Goal: Information Seeking & Learning: Find specific fact

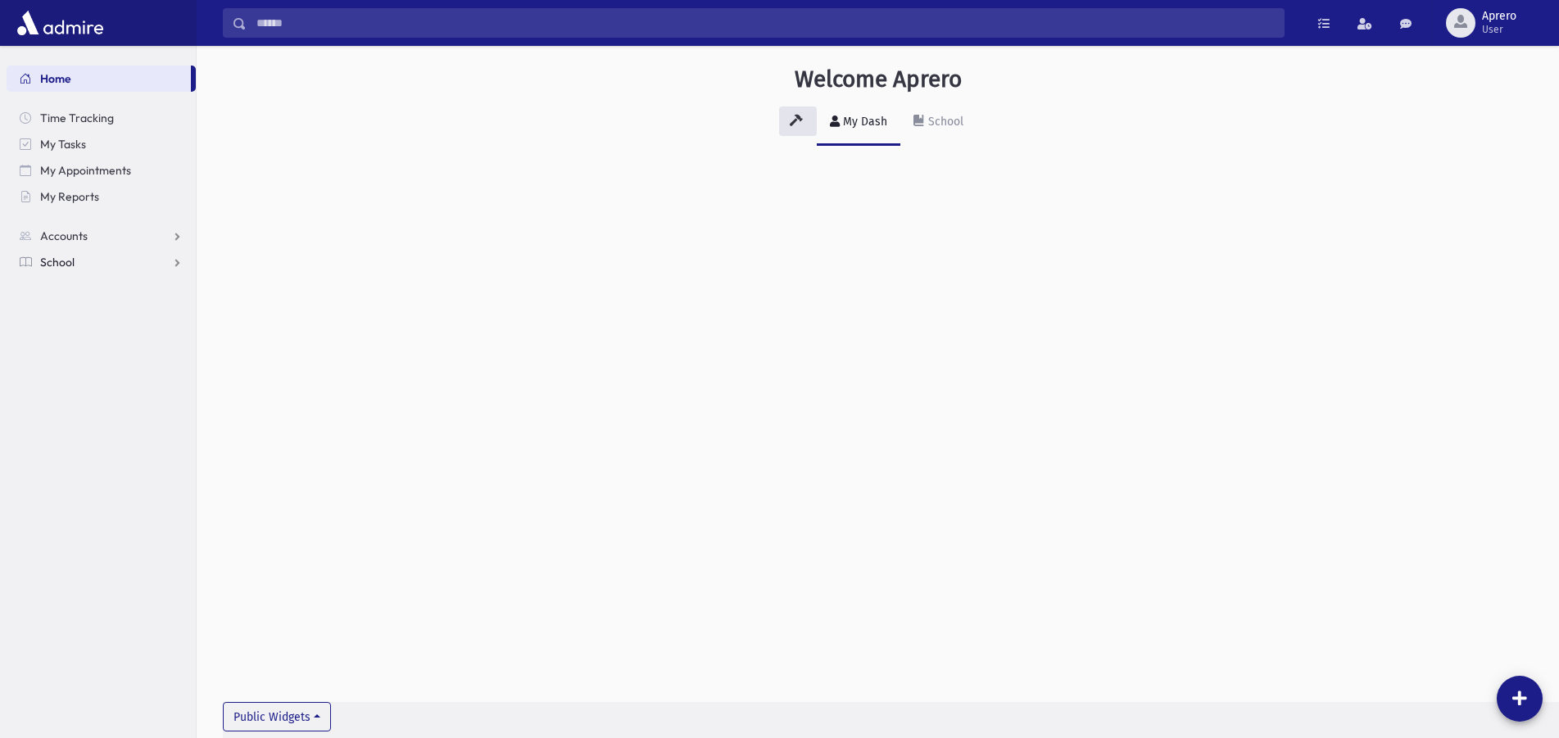
click at [137, 257] on link "School" at bounding box center [101, 262] width 189 height 26
click at [76, 293] on span "Students" at bounding box center [71, 288] width 45 height 15
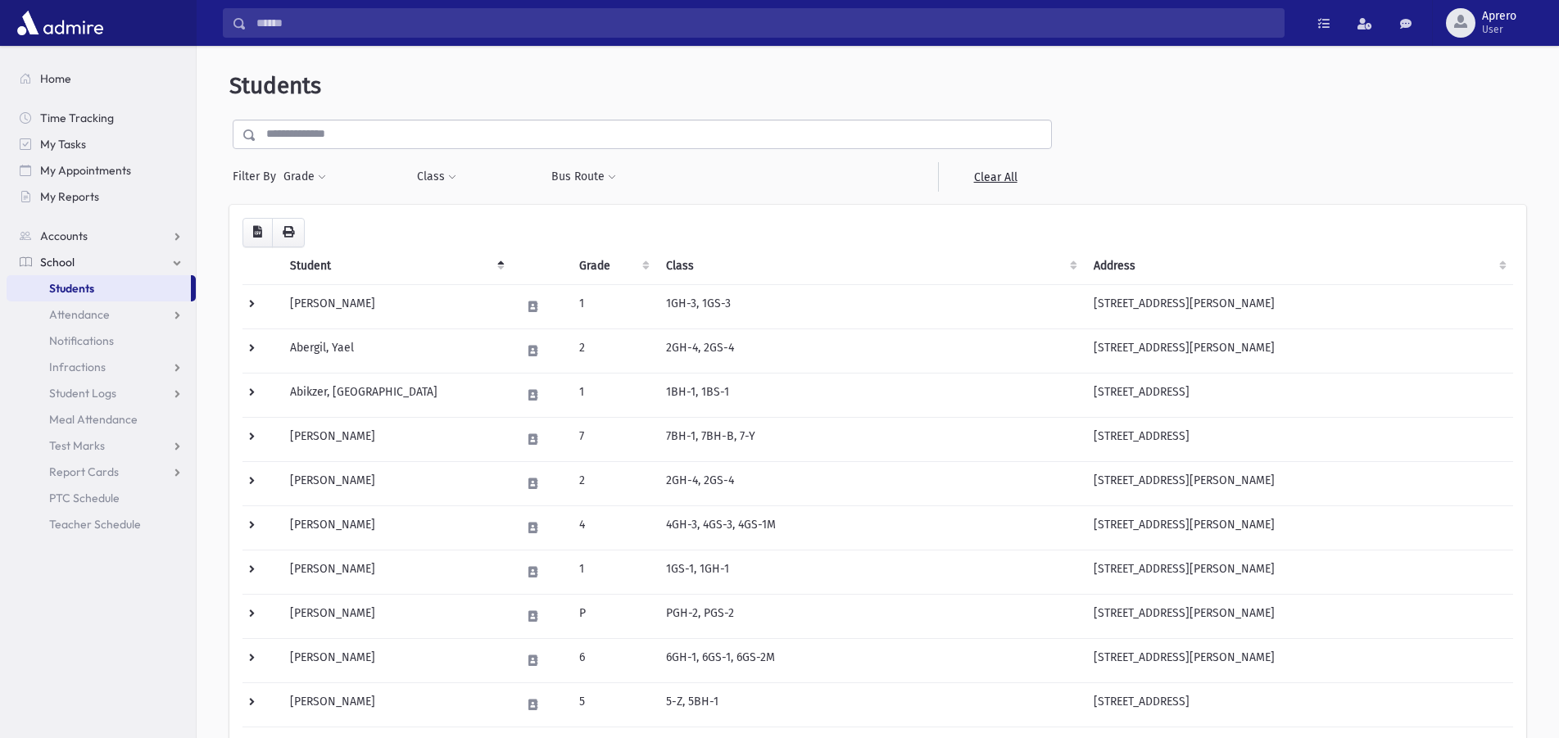
click at [323, 130] on input "text" at bounding box center [653, 134] width 795 height 29
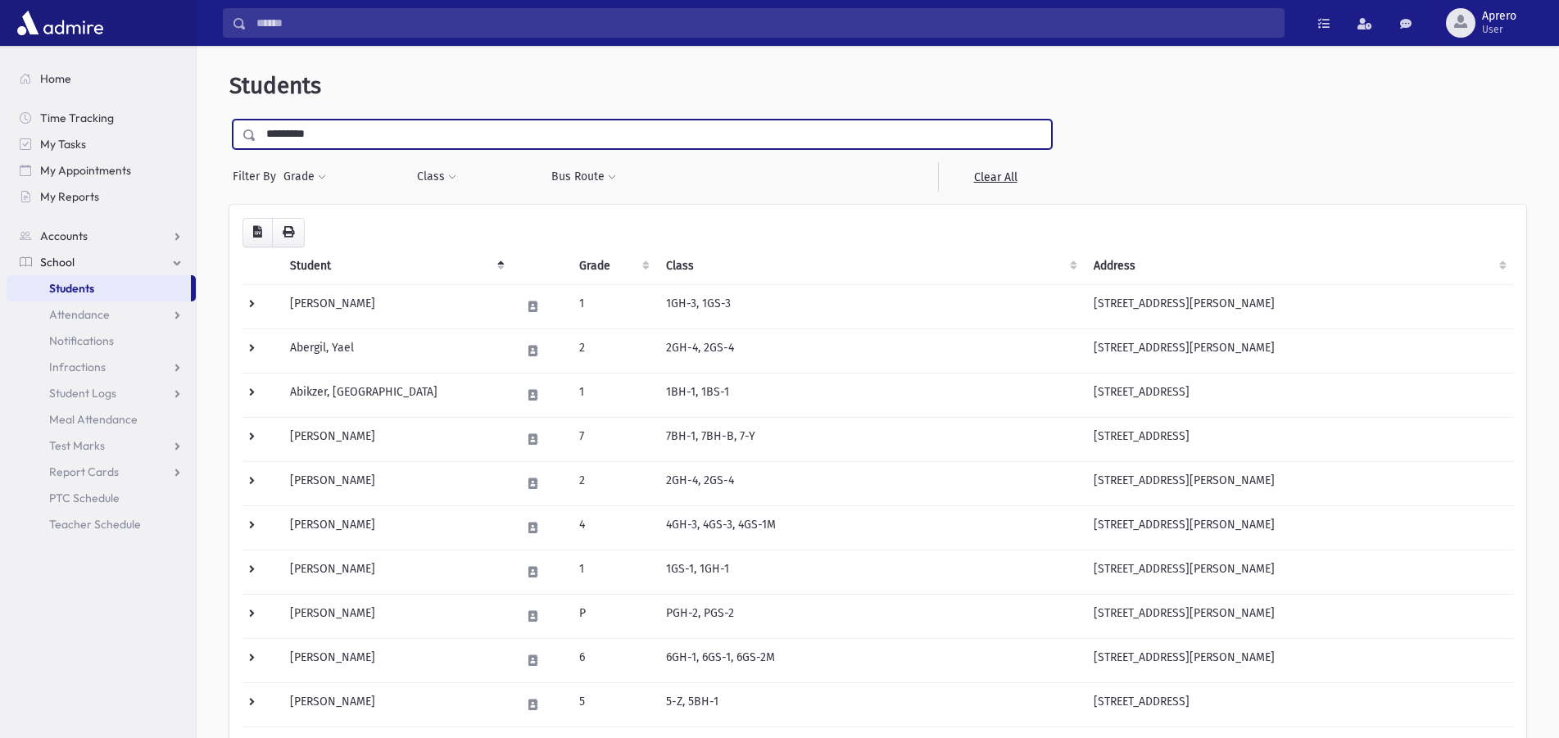
type input "*********"
click at [229, 120] on input "submit" at bounding box center [252, 131] width 46 height 22
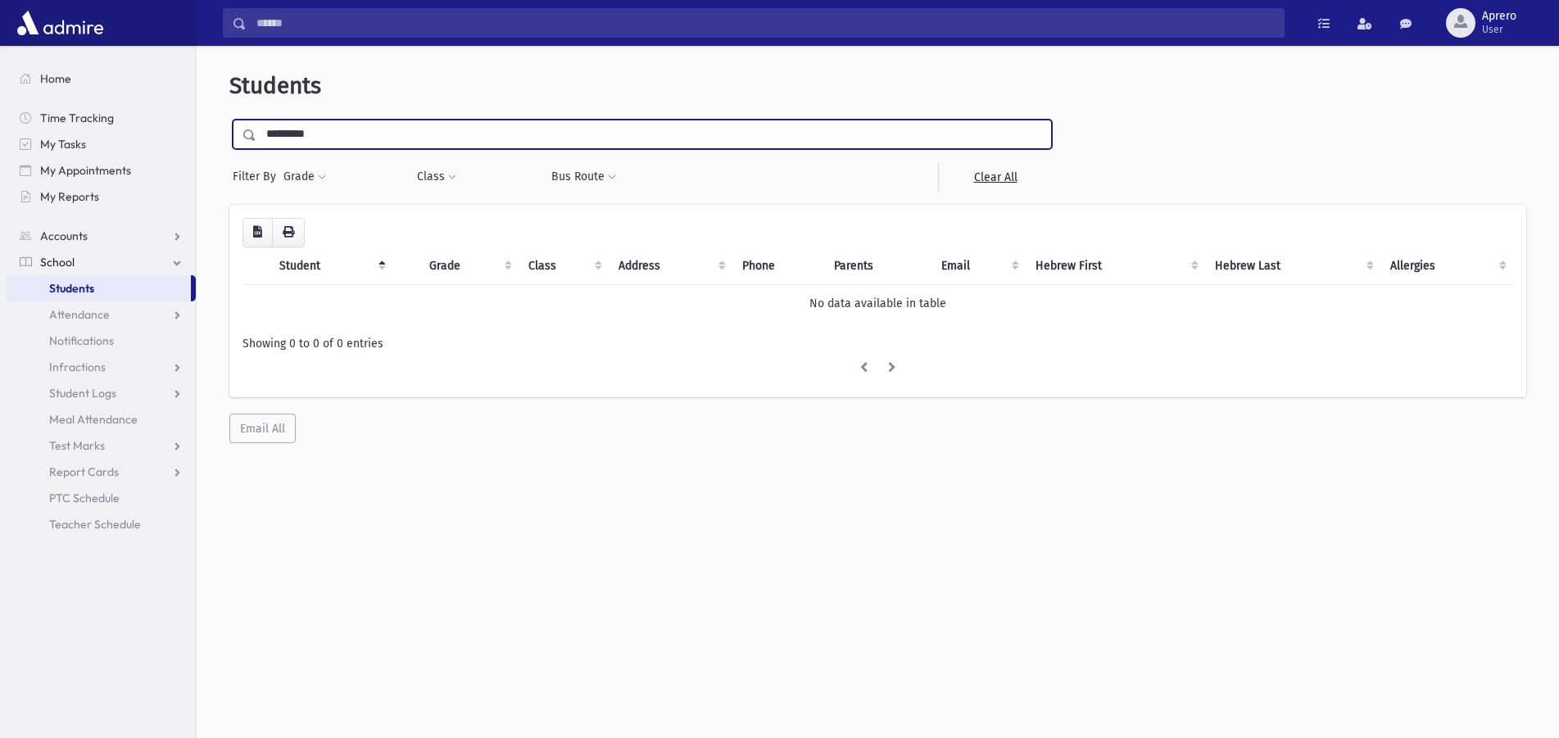
drag, startPoint x: 0, startPoint y: 0, endPoint x: 323, endPoint y: 133, distance: 349.0
click at [323, 133] on input "*********" at bounding box center [653, 134] width 795 height 29
type input "*********"
click at [229, 120] on input "submit" at bounding box center [252, 131] width 46 height 22
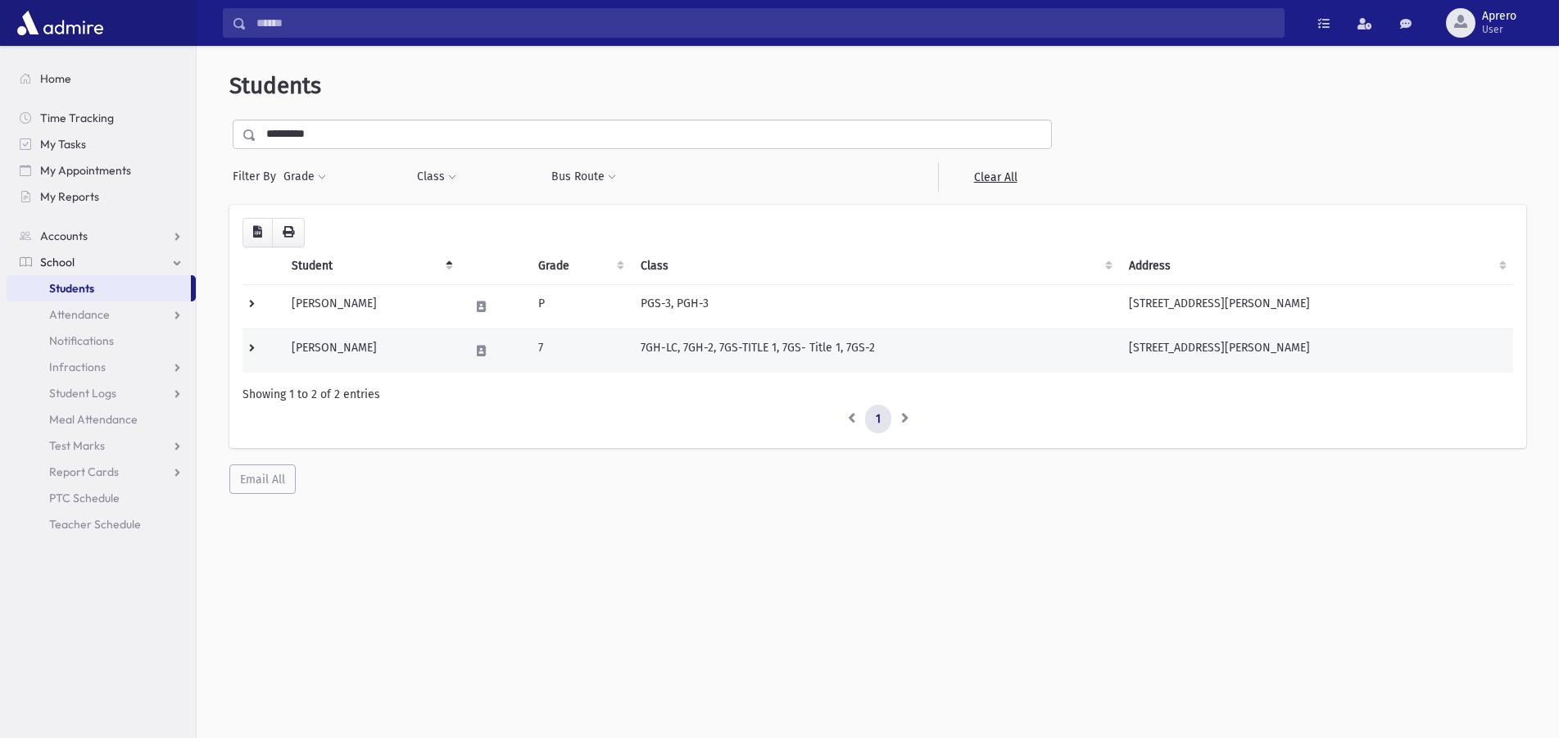
click at [332, 346] on td "Fleischer, Rikki" at bounding box center [371, 351] width 178 height 44
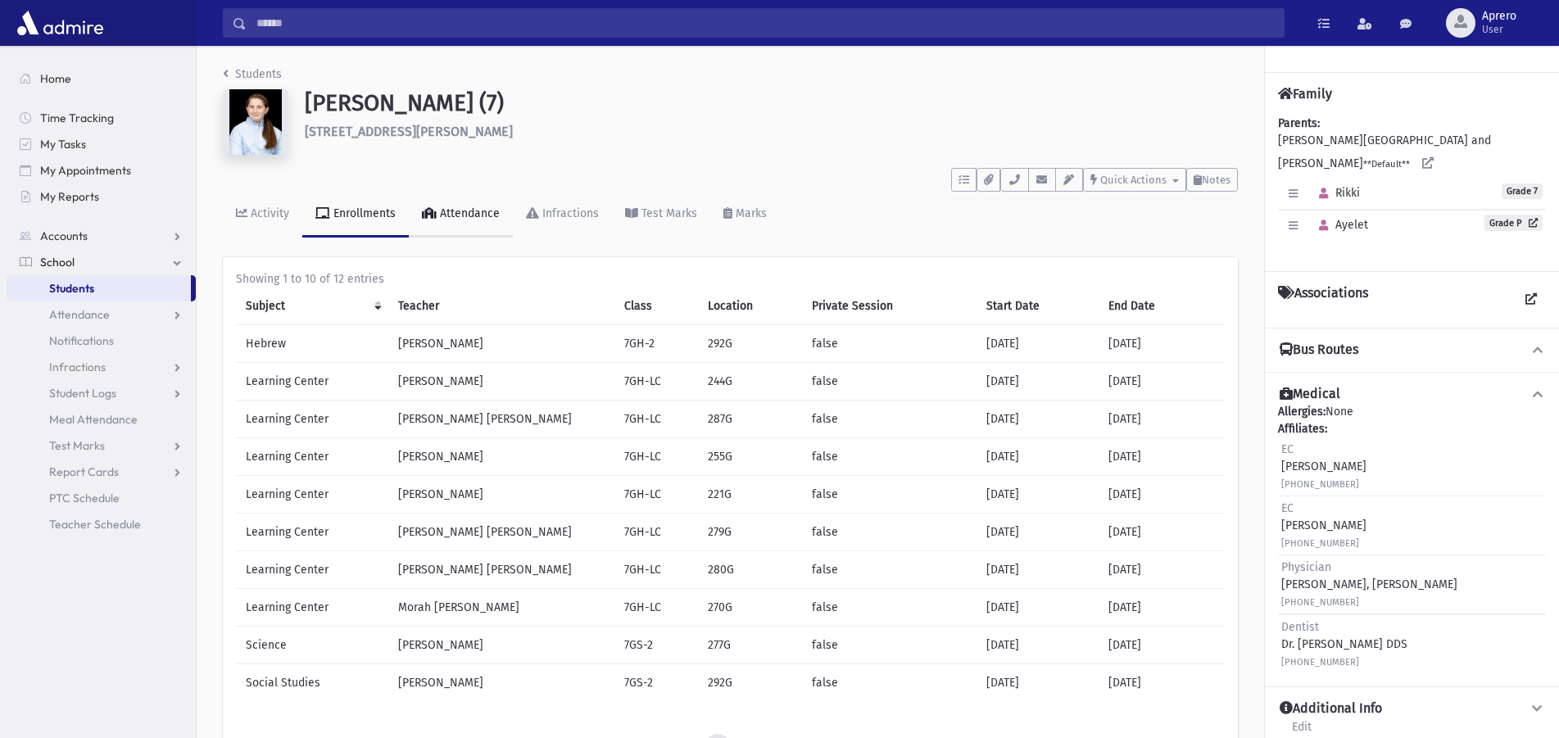
click at [457, 210] on div "Attendance" at bounding box center [468, 213] width 63 height 14
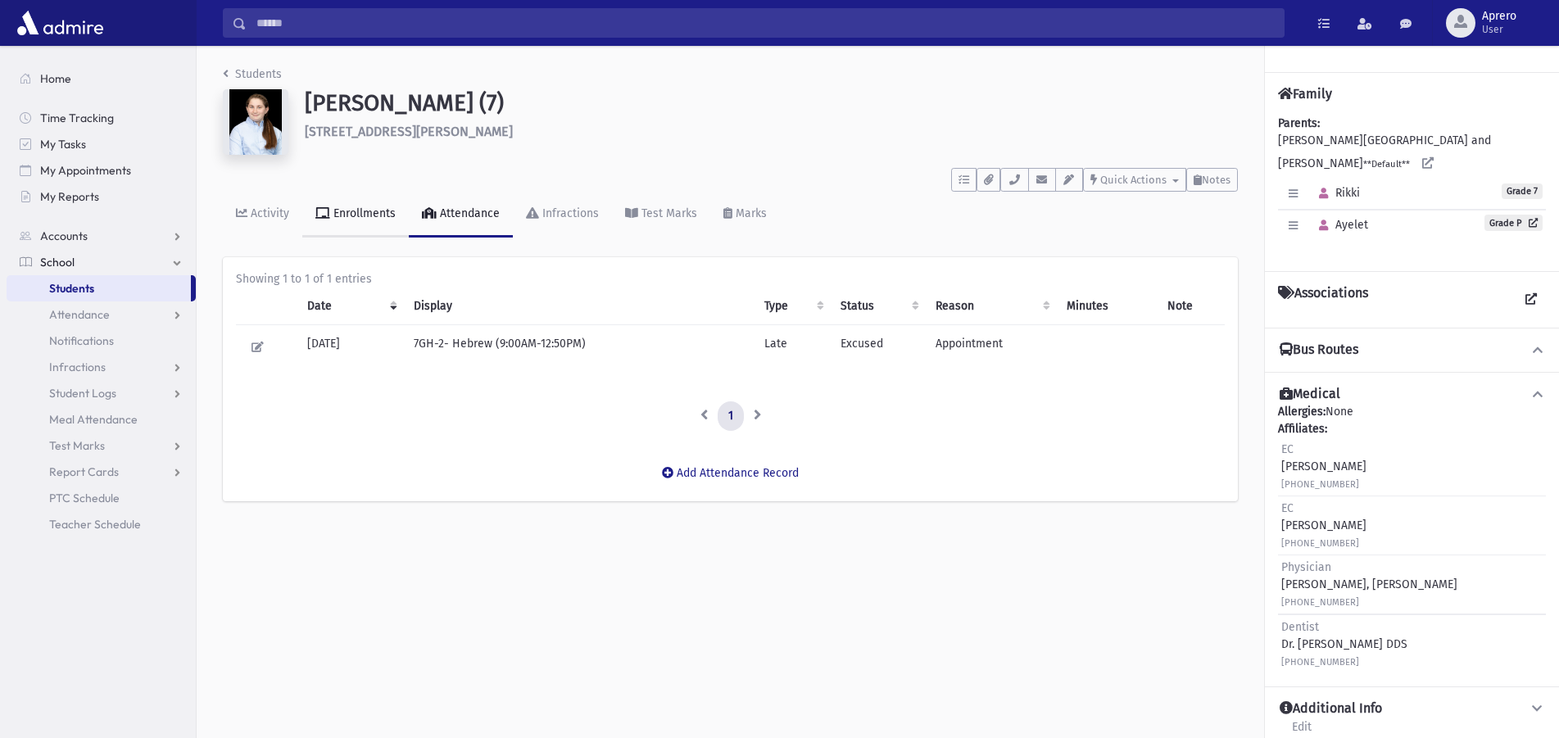
click at [387, 212] on div "Enrollments" at bounding box center [363, 213] width 66 height 14
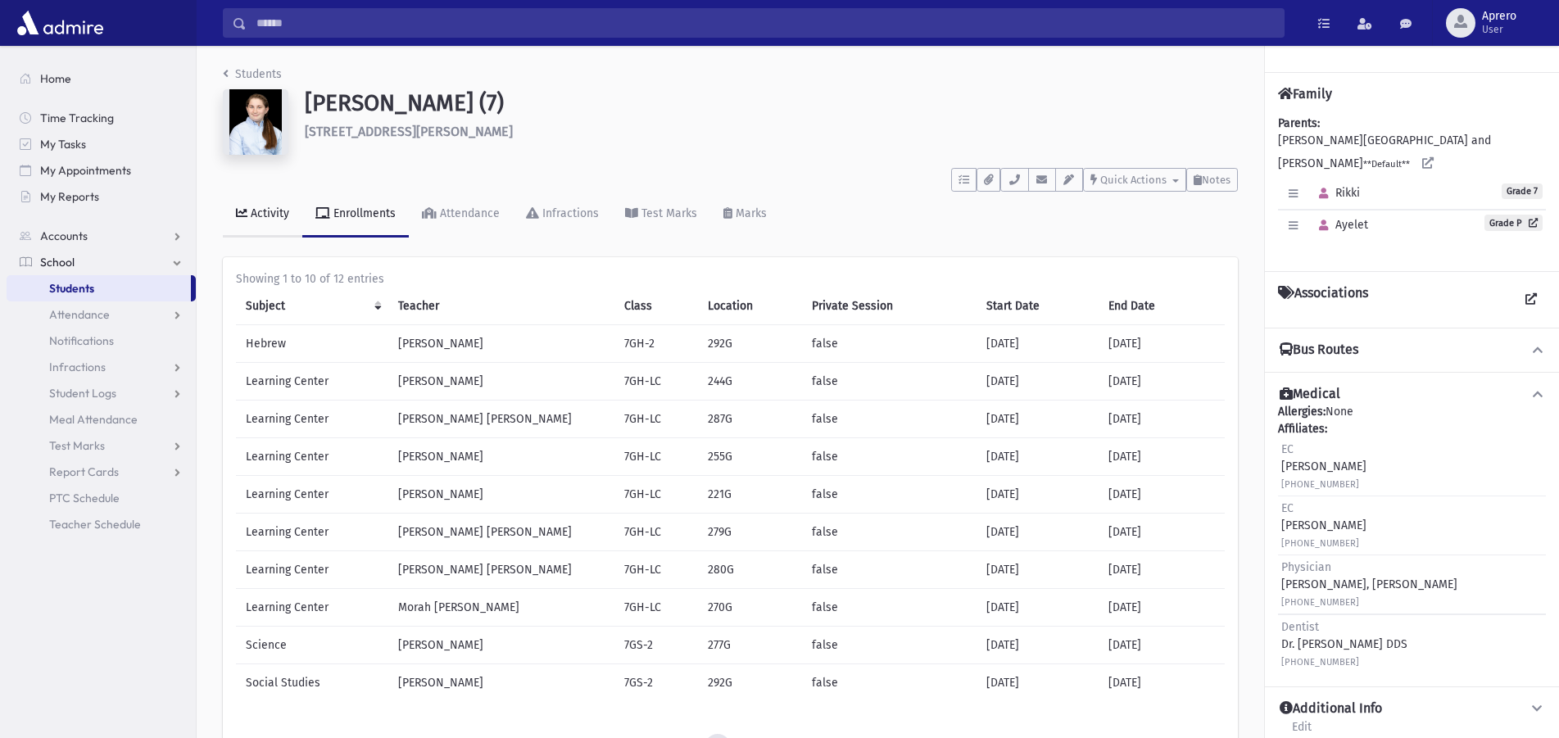
click at [282, 212] on div "Activity" at bounding box center [268, 213] width 42 height 14
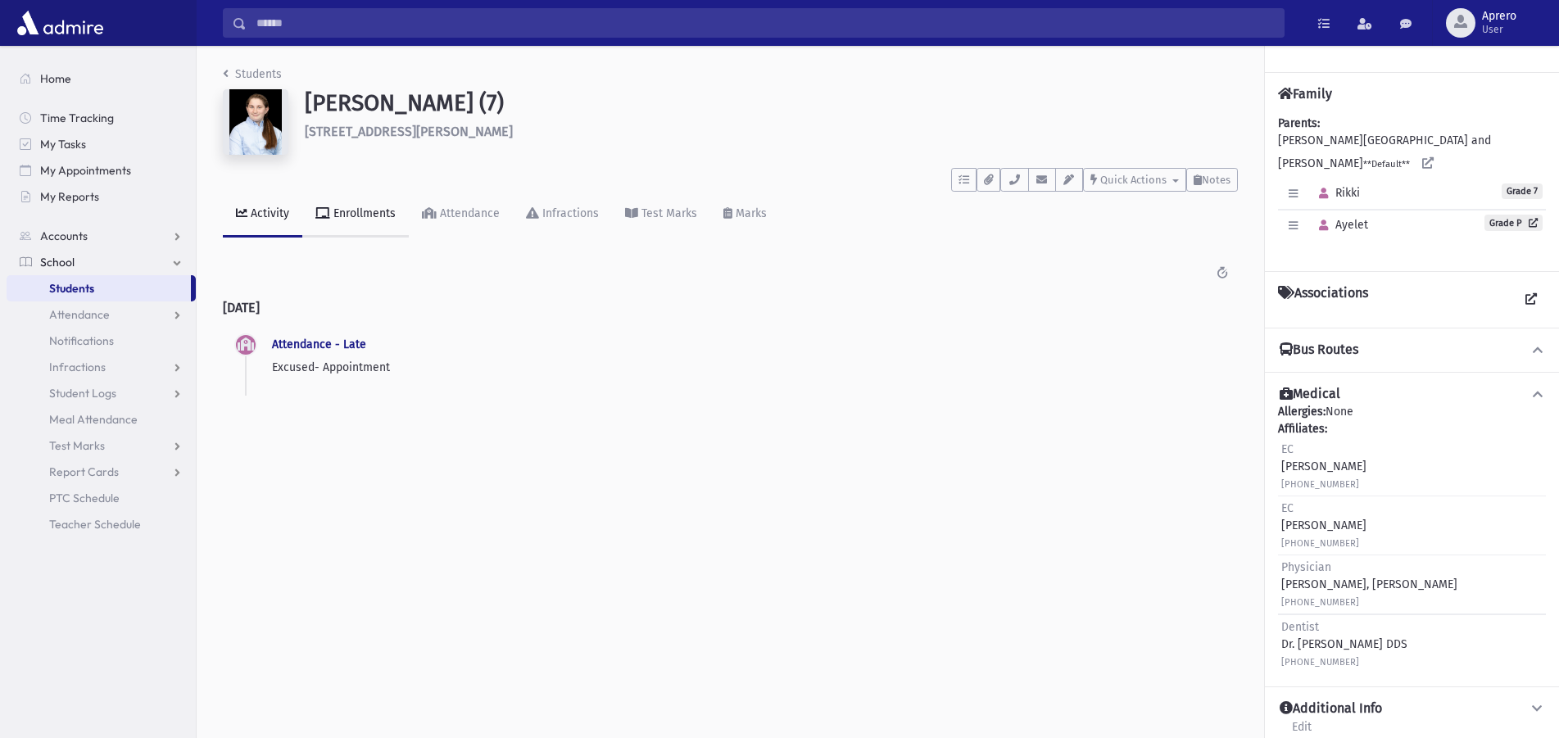
click at [344, 208] on div "Enrollments" at bounding box center [363, 213] width 66 height 14
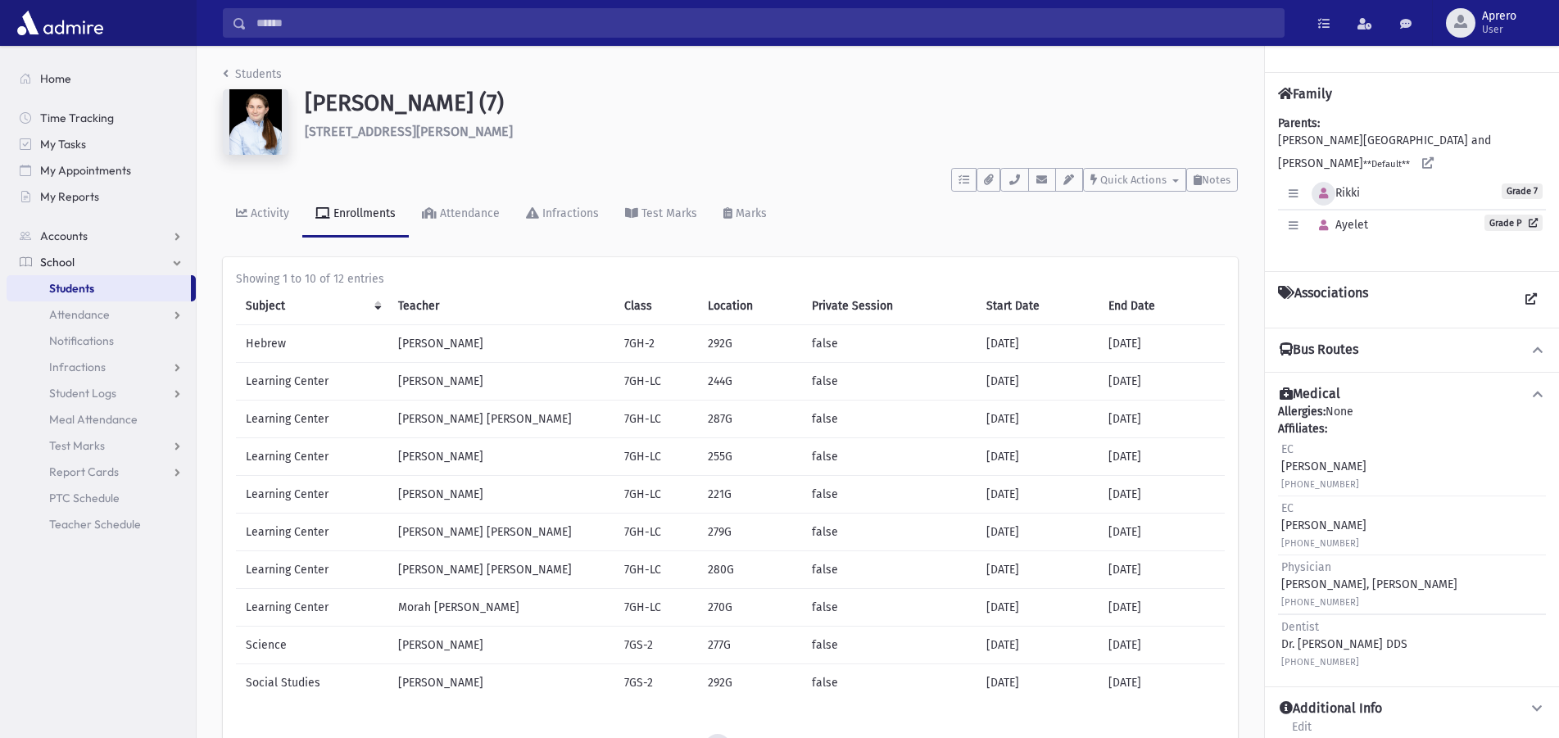
click at [1328, 188] on icon "button" at bounding box center [1323, 193] width 9 height 11
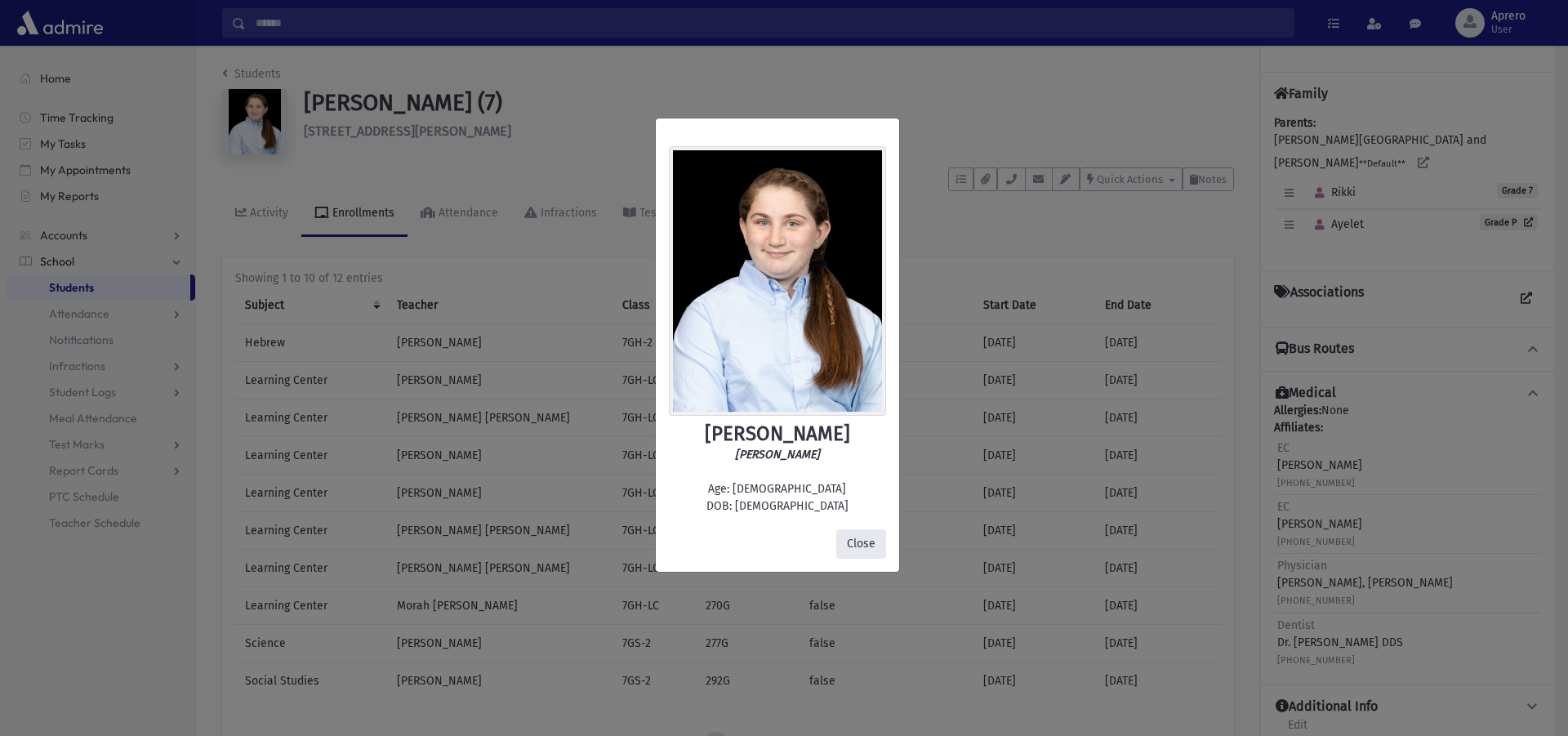
click at [862, 543] on button "Close" at bounding box center [861, 544] width 50 height 29
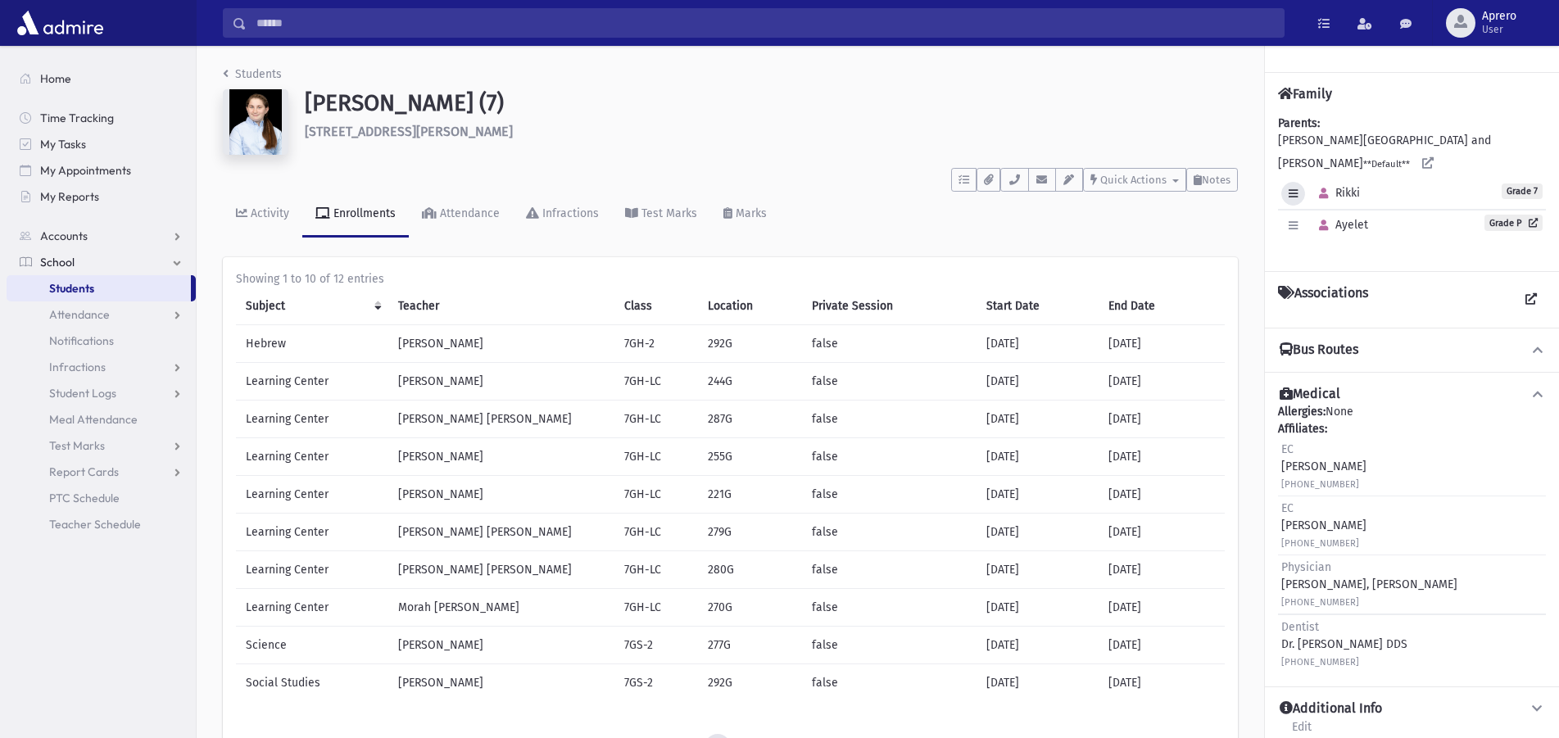
click at [1295, 188] on icon "button" at bounding box center [1293, 193] width 9 height 11
click at [1442, 179] on div "Edit Individual Delete Individual Set Primary Rikki Grade 7" at bounding box center [1412, 194] width 268 height 31
click at [472, 221] on link "Attendance" at bounding box center [461, 215] width 104 height 46
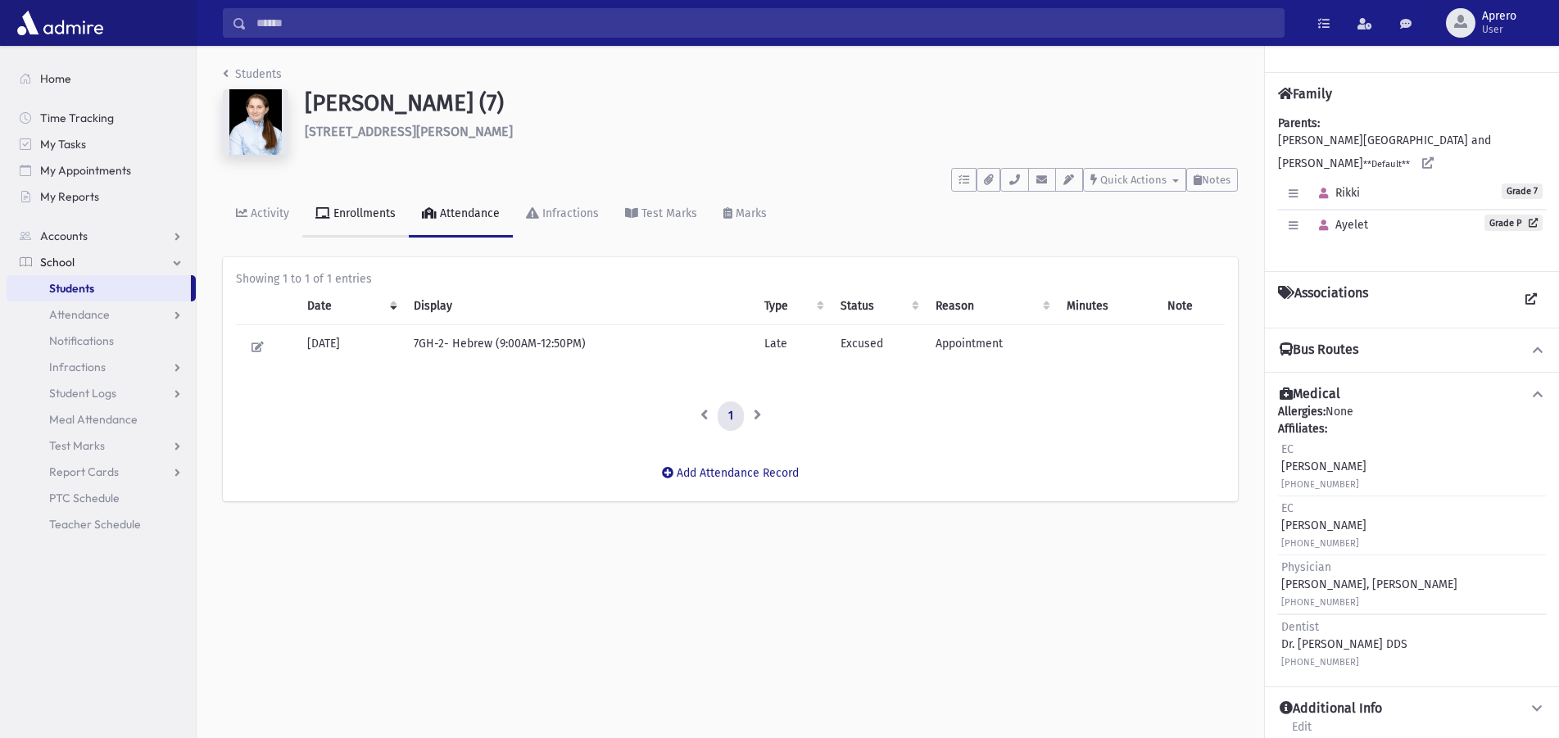
click at [379, 214] on div "Enrollments" at bounding box center [363, 213] width 66 height 14
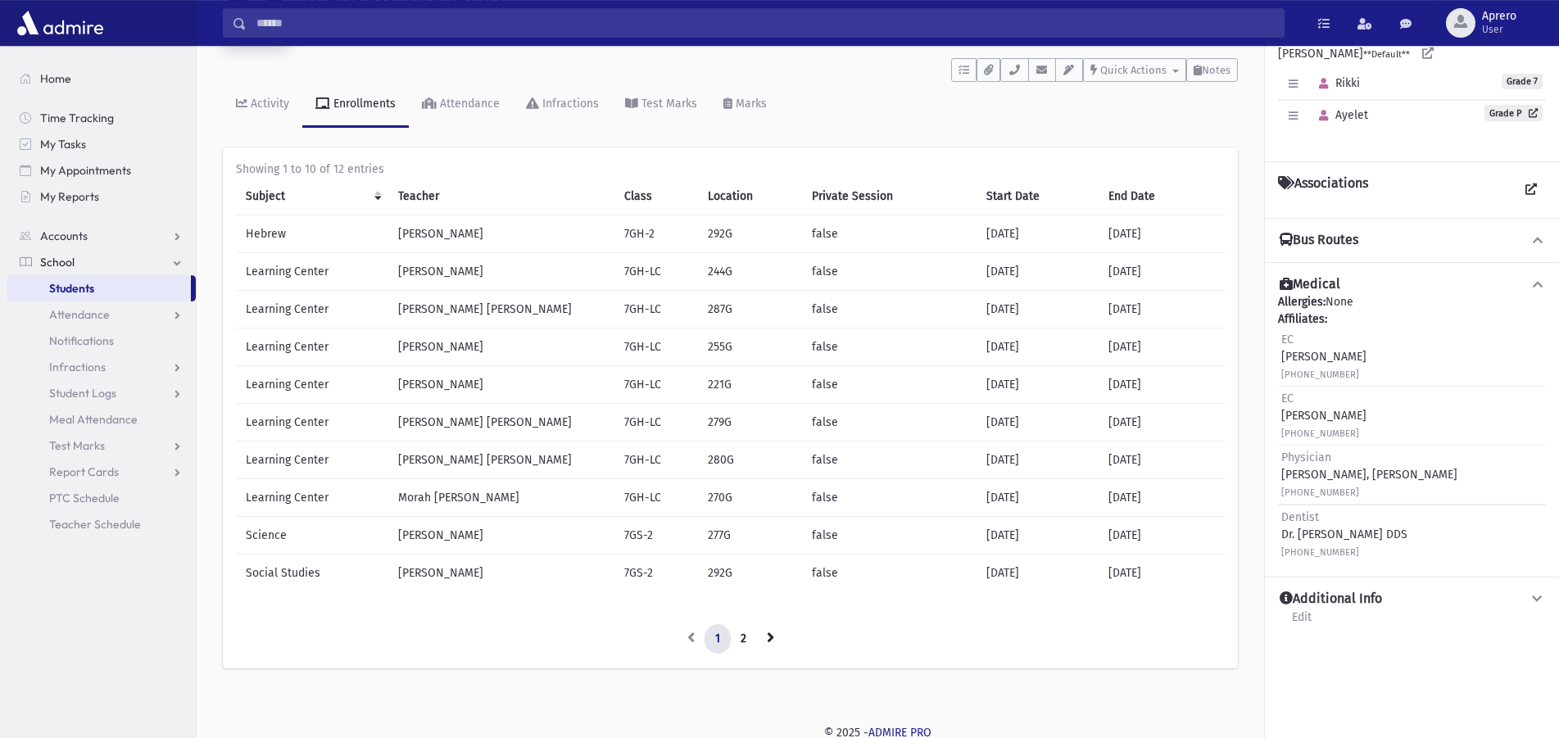
scroll to position [113, 0]
click at [773, 637] on icon at bounding box center [770, 633] width 7 height 11
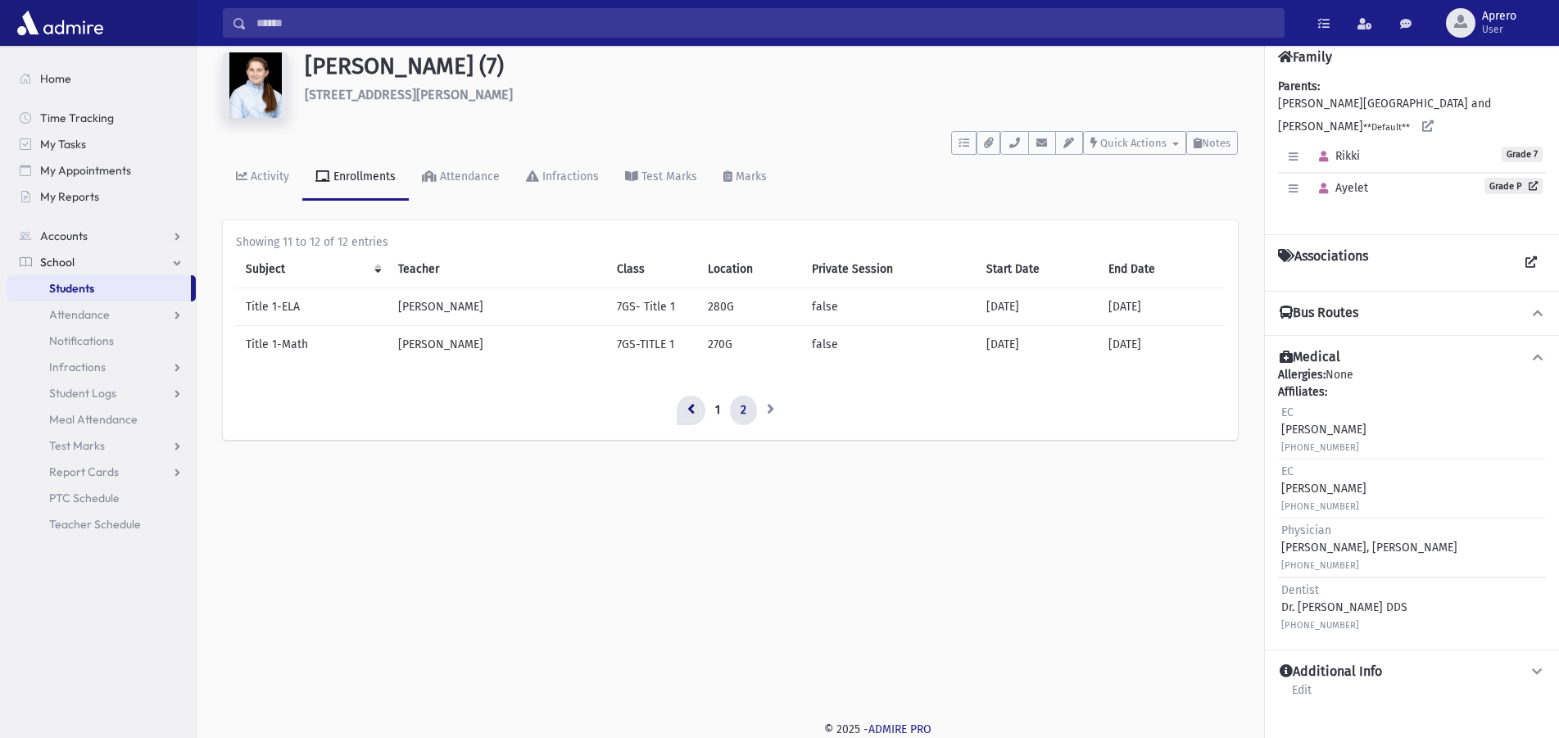
click at [695, 410] on link at bounding box center [691, 410] width 29 height 29
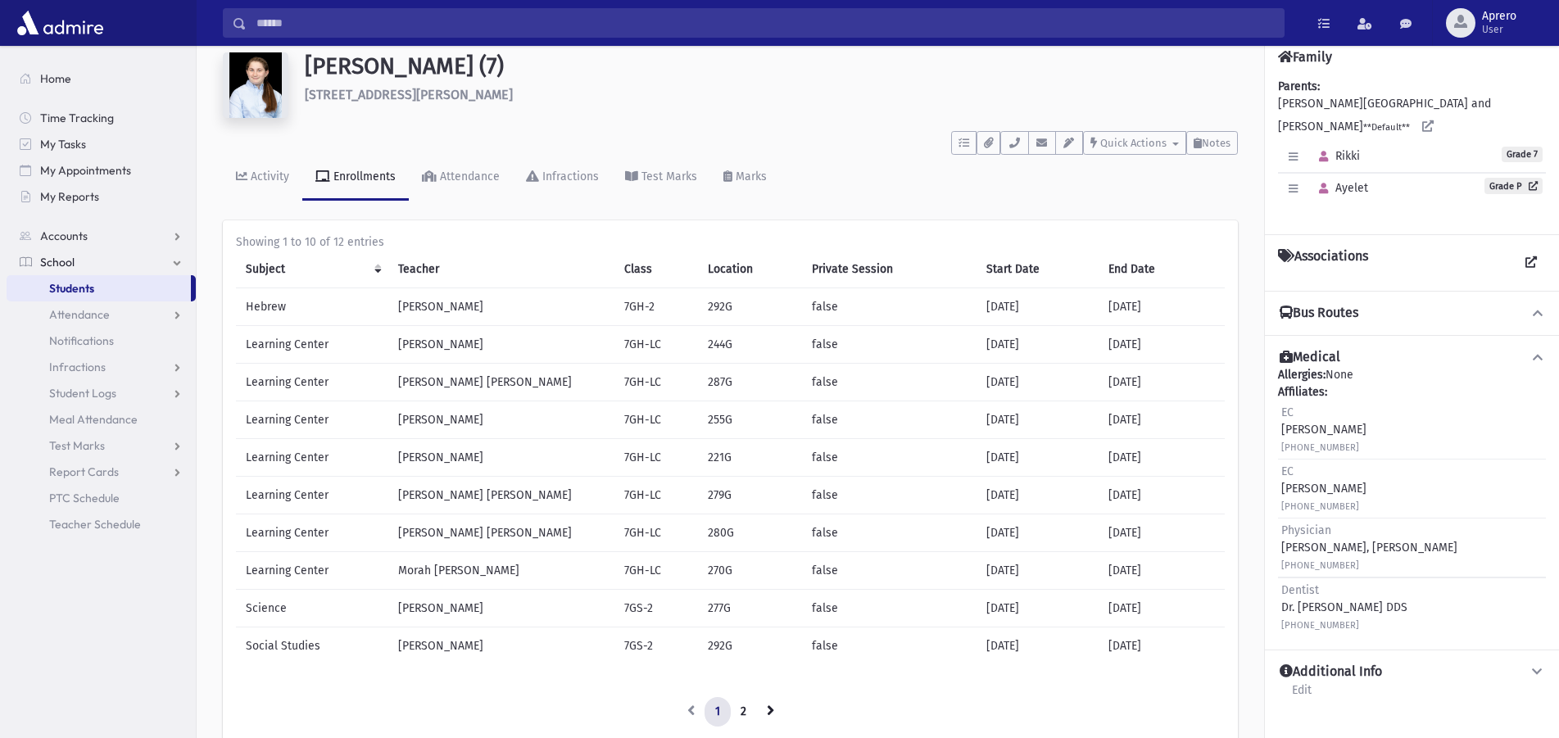
click at [91, 22] on img at bounding box center [60, 23] width 94 height 33
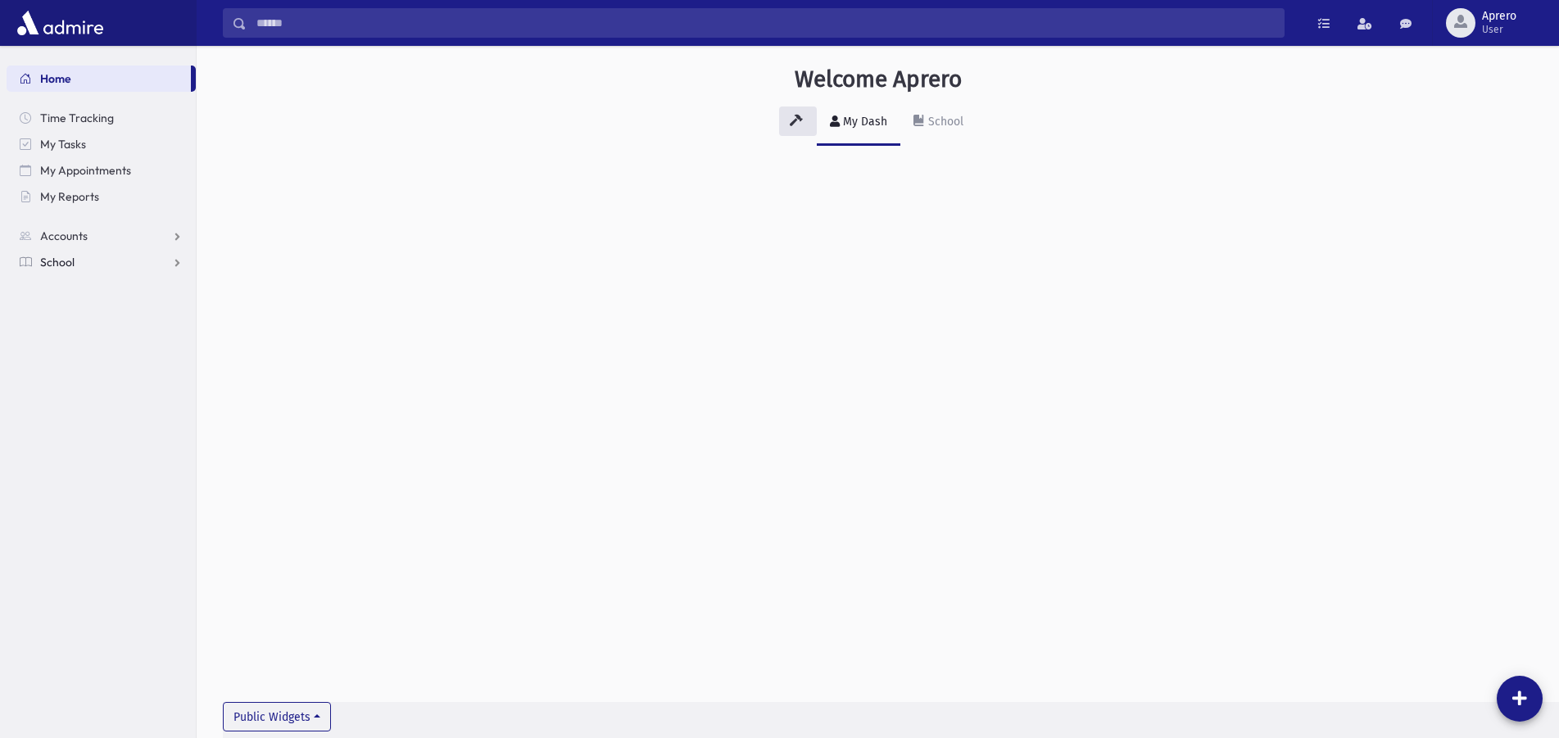
click at [65, 259] on span "School" at bounding box center [57, 262] width 34 height 15
click at [86, 288] on span "Students" at bounding box center [71, 288] width 45 height 15
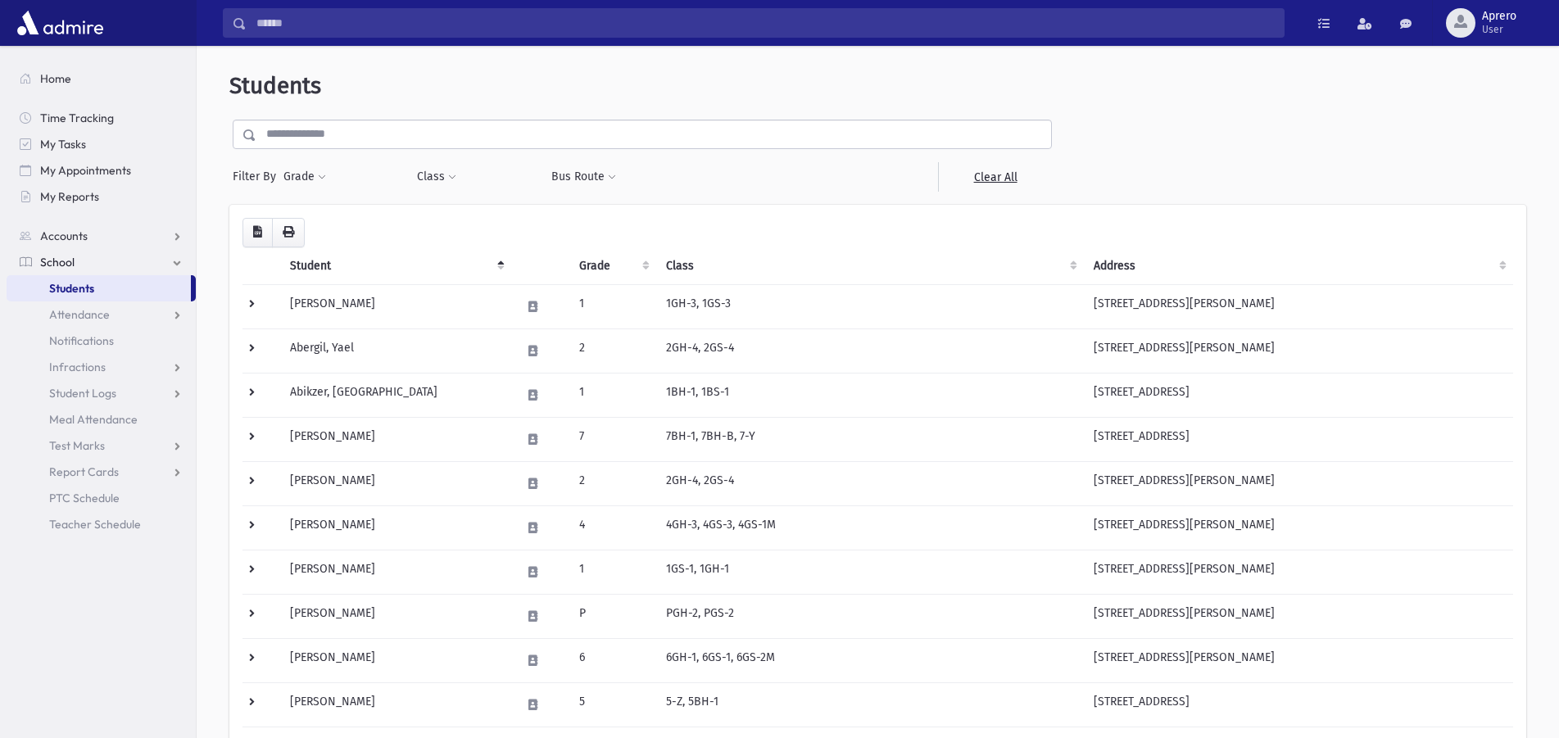
click at [365, 134] on input "text" at bounding box center [653, 134] width 795 height 29
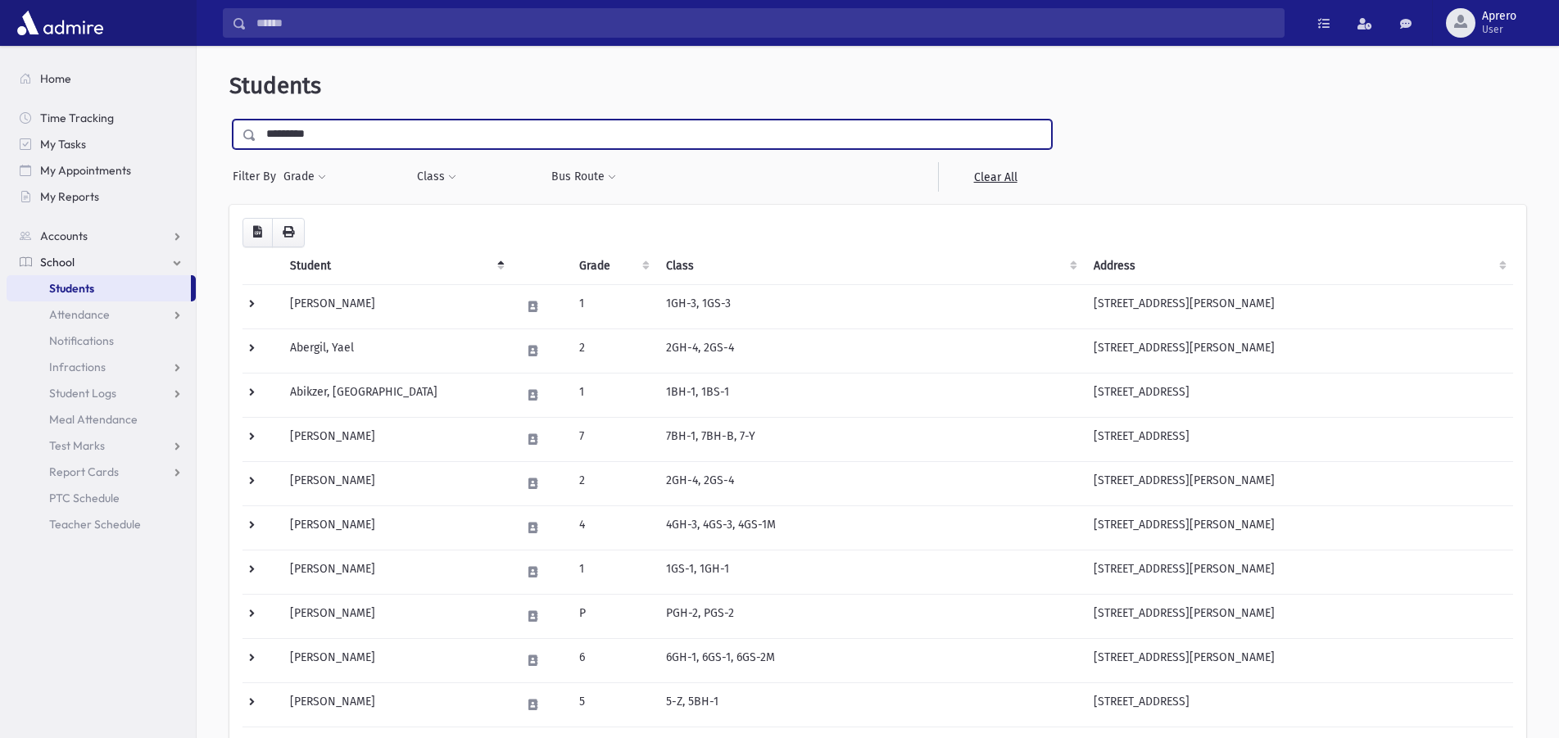
type input "*********"
click at [229, 120] on input "submit" at bounding box center [252, 131] width 46 height 22
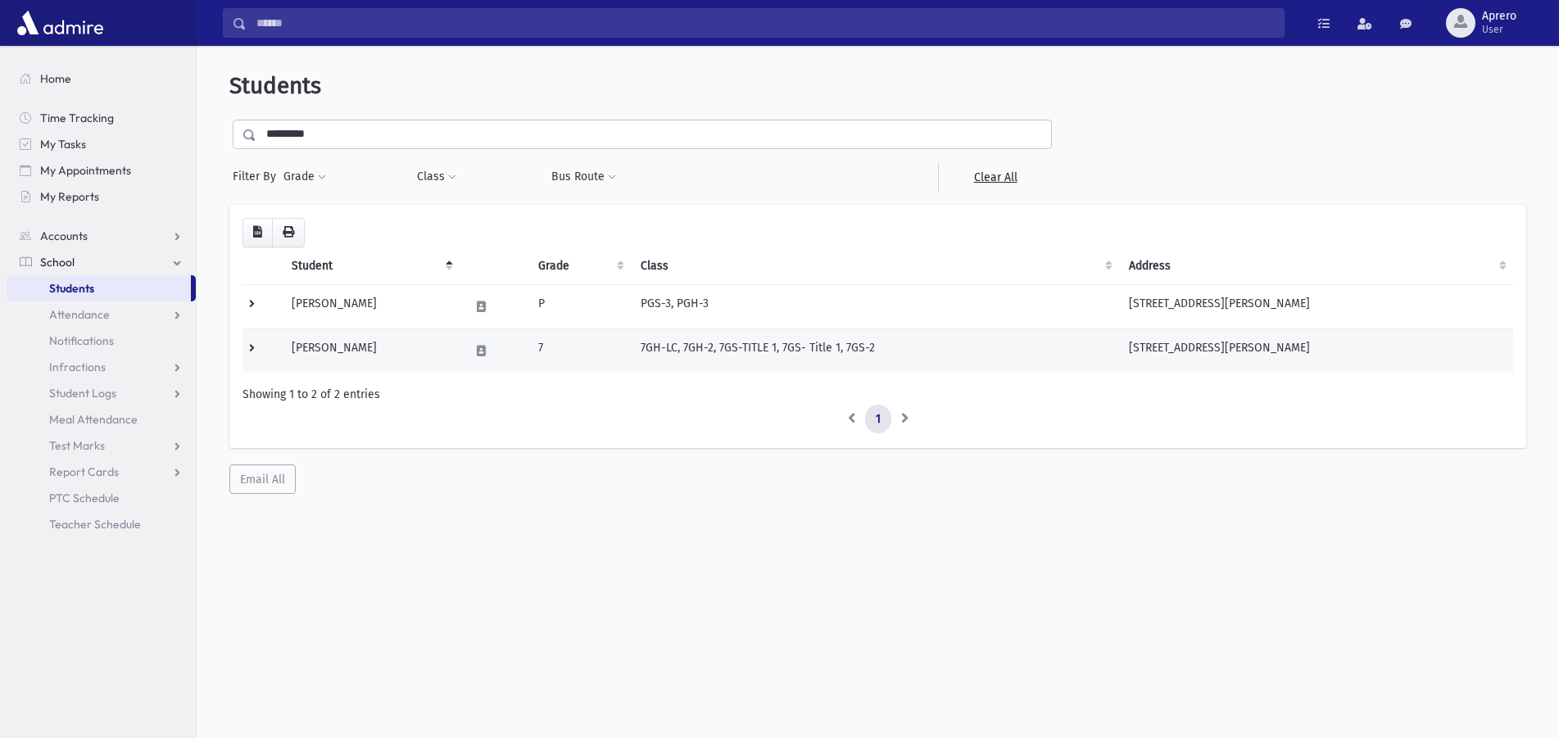
click at [333, 349] on td "[PERSON_NAME]" at bounding box center [371, 351] width 178 height 44
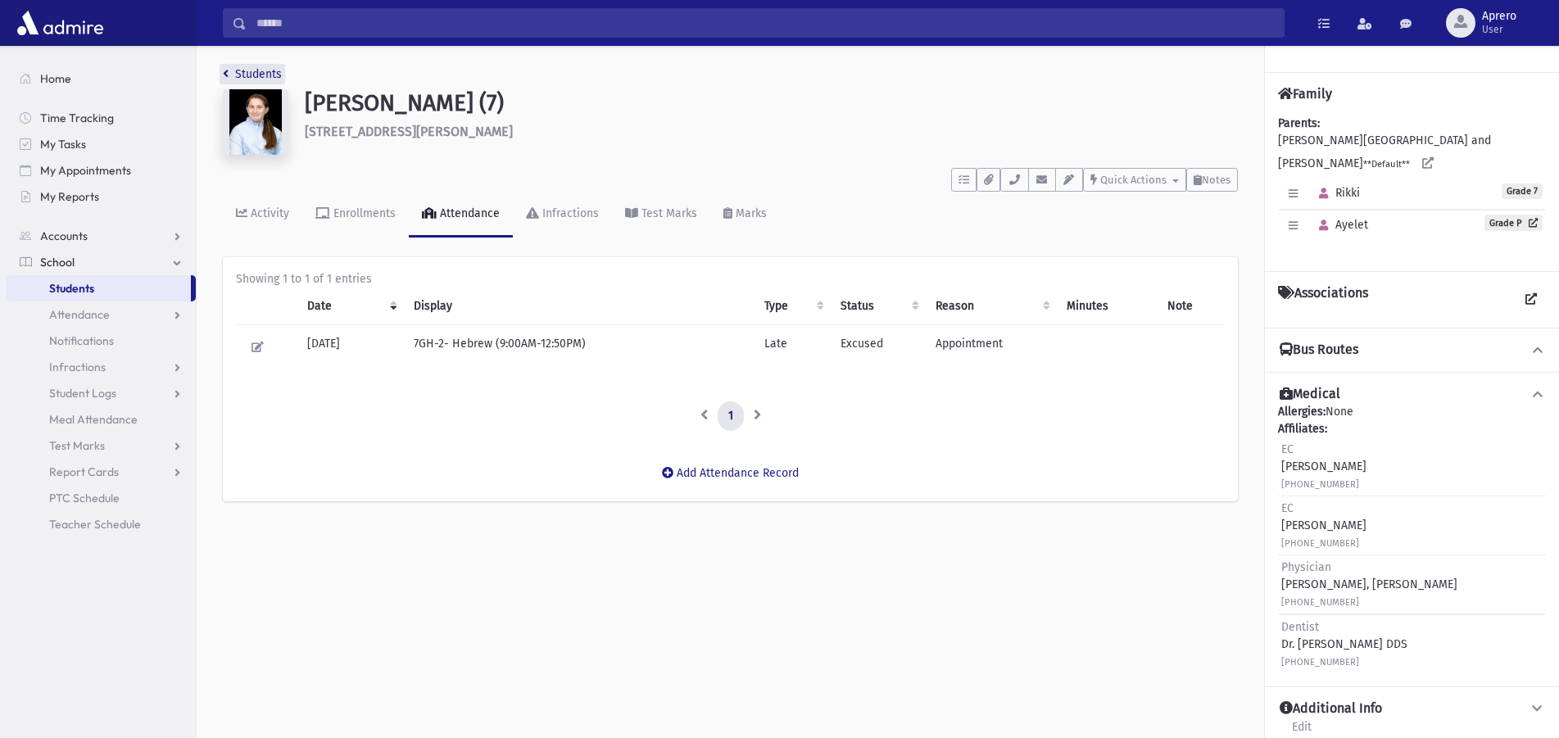
click at [257, 74] on link "Students" at bounding box center [252, 74] width 59 height 14
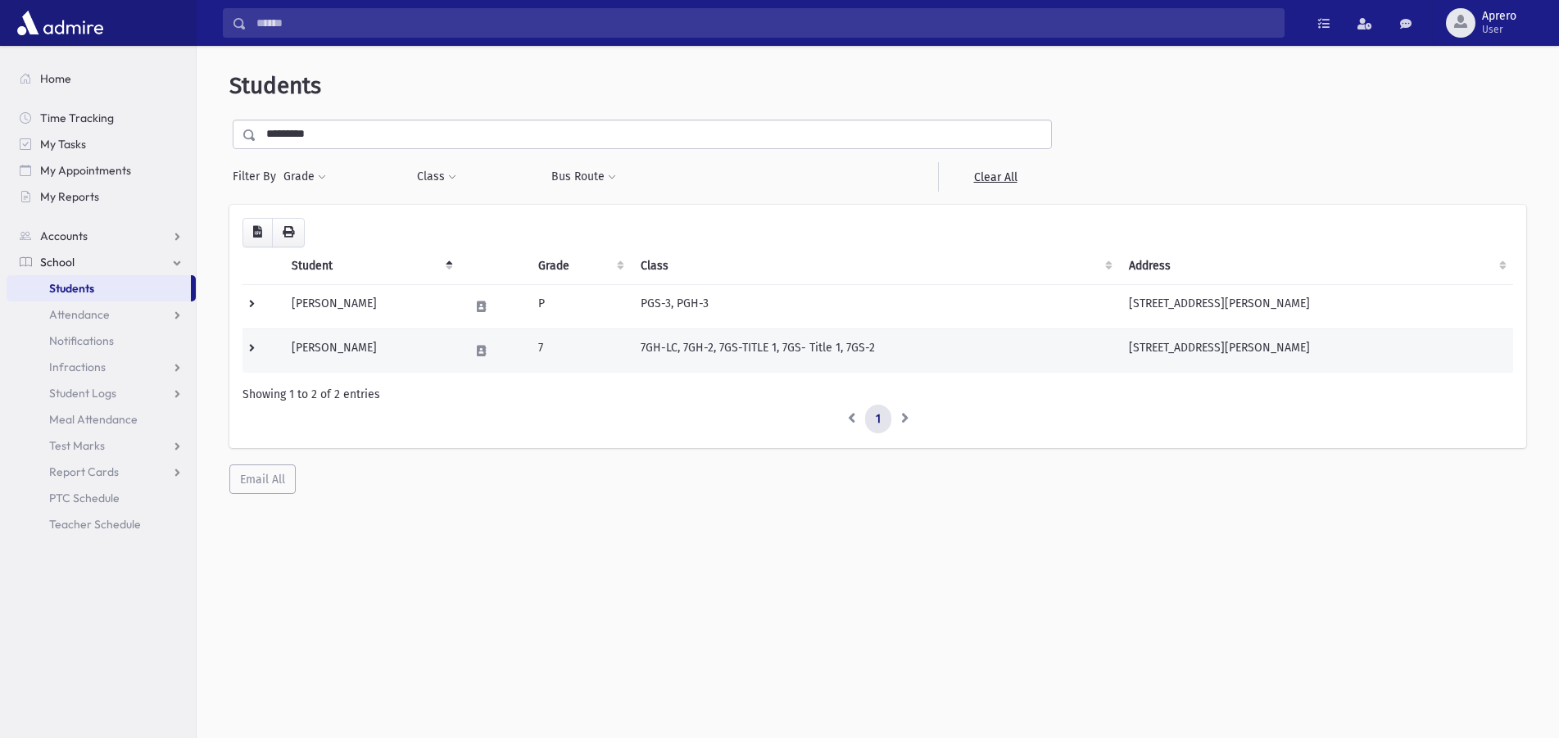
click at [349, 339] on td "Fleischer, Rikki" at bounding box center [371, 351] width 178 height 44
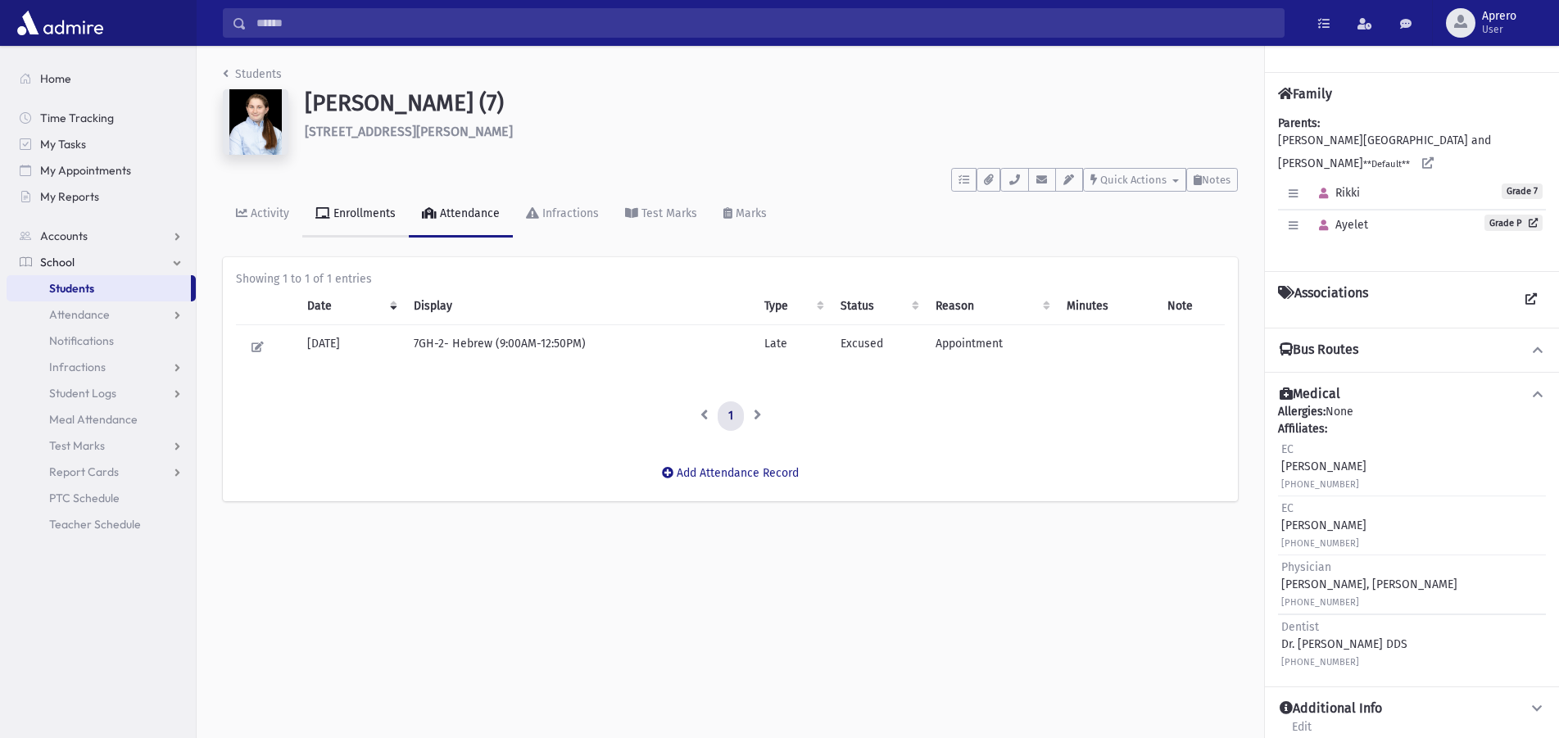
click at [356, 215] on div "Enrollments" at bounding box center [363, 213] width 66 height 14
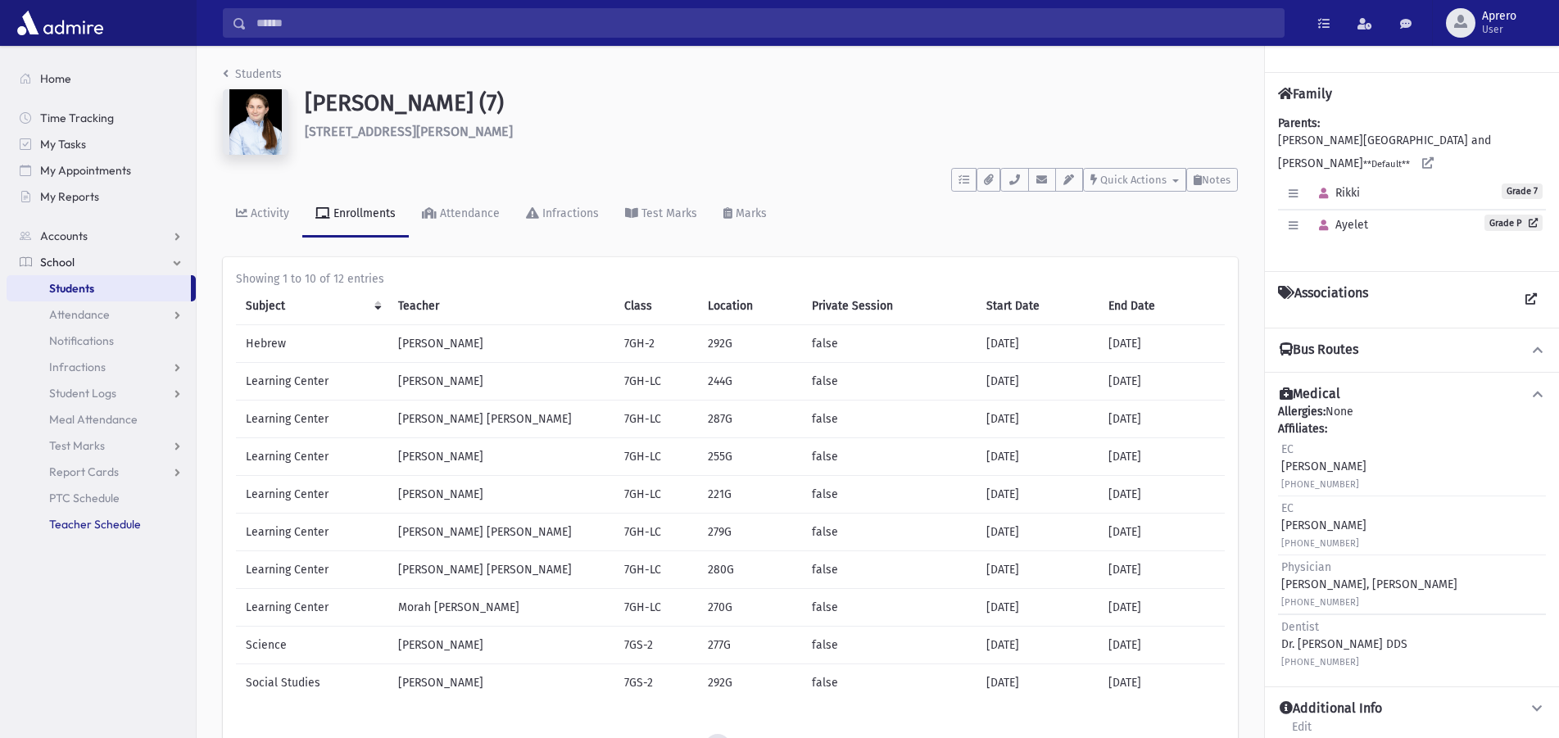
click at [94, 522] on span "Teacher Schedule" at bounding box center [95, 524] width 92 height 15
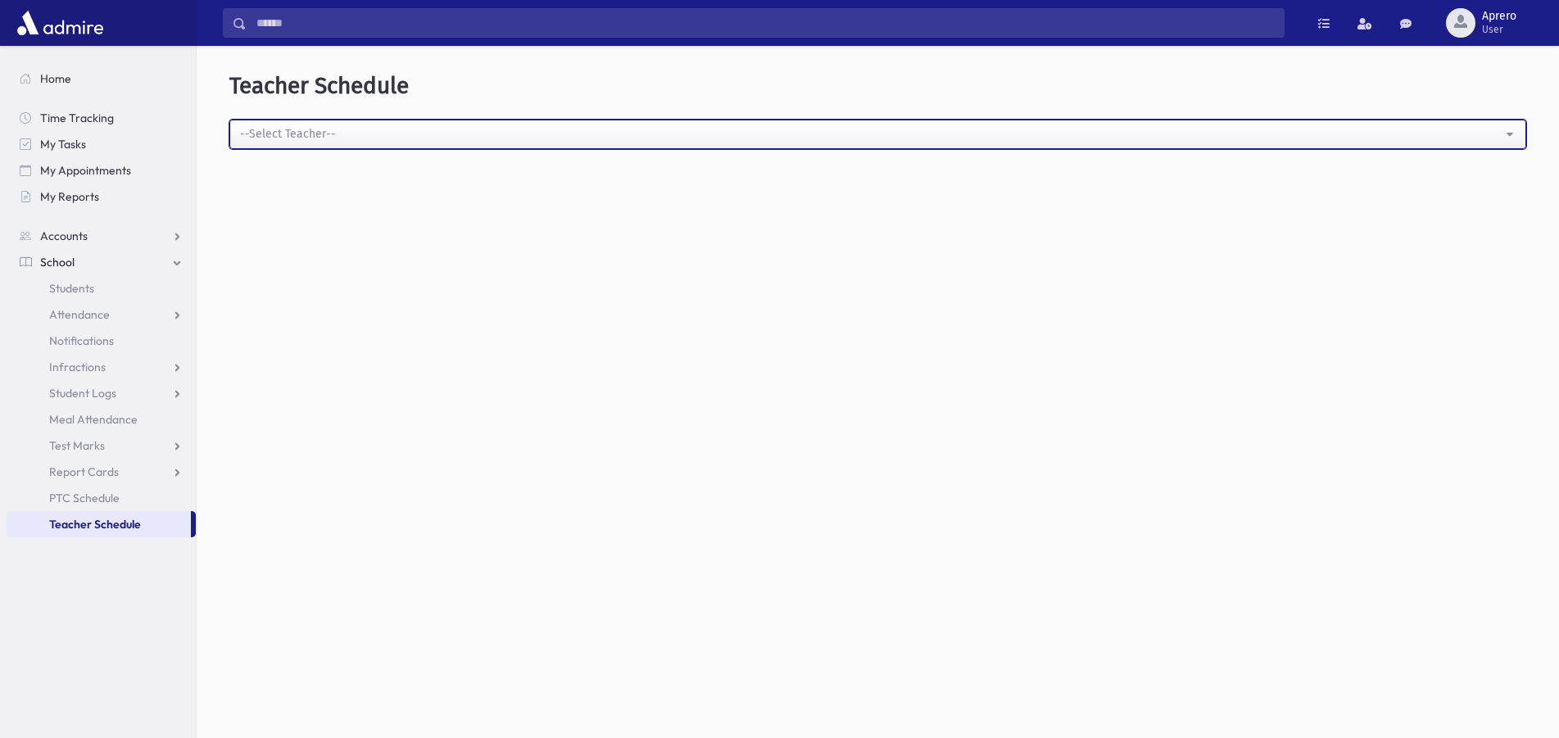
click at [298, 134] on div "--Select Teacher--" at bounding box center [871, 133] width 1263 height 17
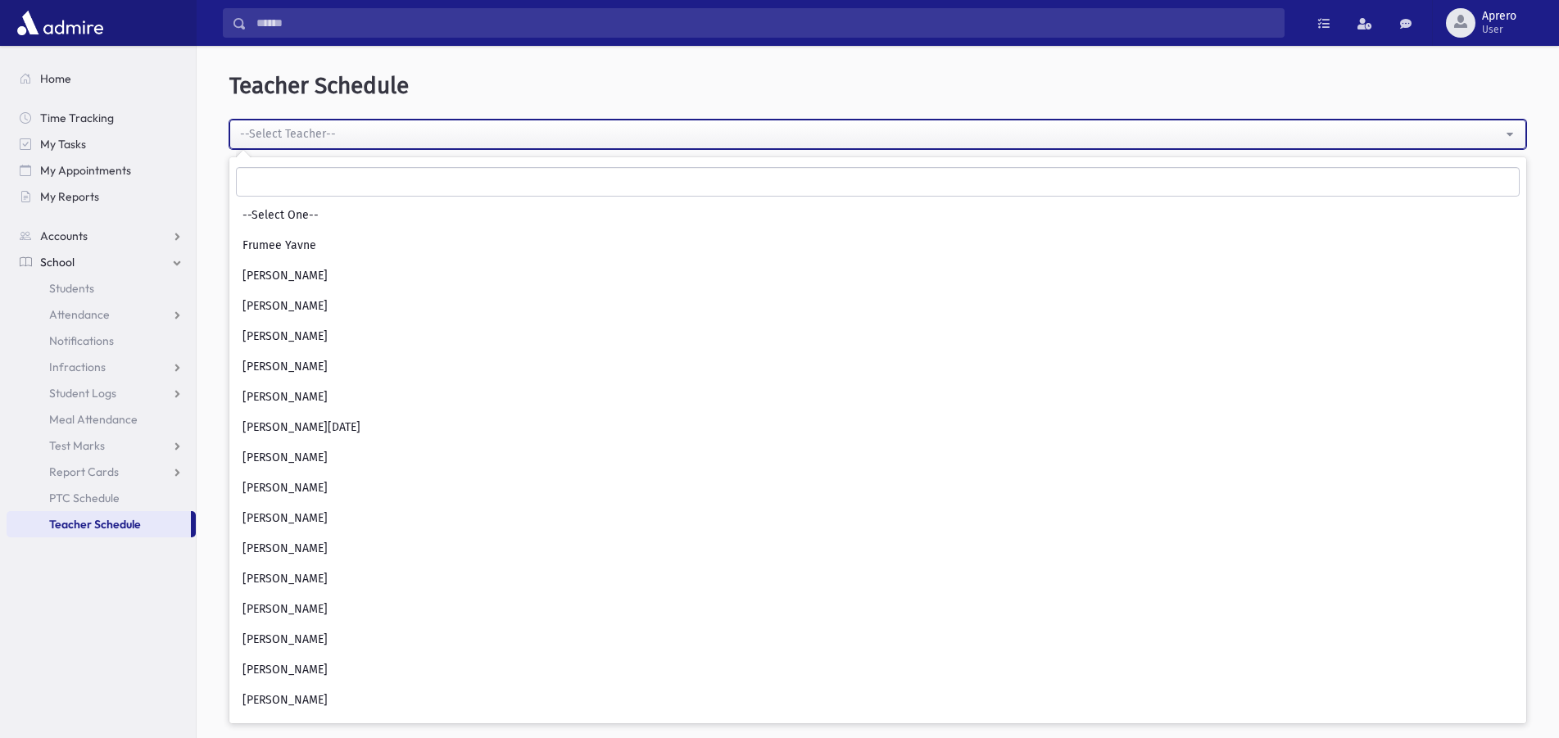
click at [298, 134] on div "--Select Teacher--" at bounding box center [871, 133] width 1263 height 17
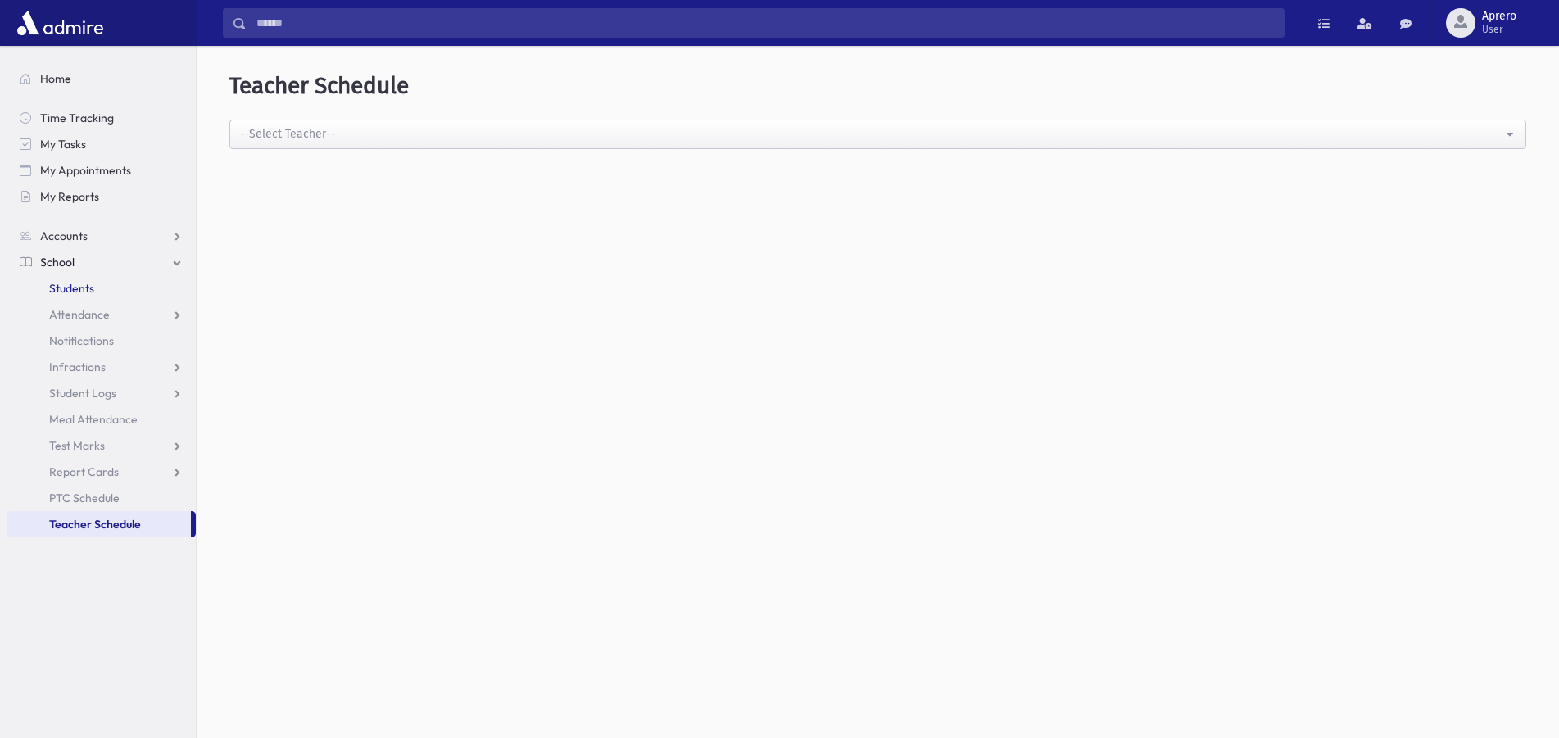
click at [99, 293] on link "Students" at bounding box center [101, 288] width 189 height 26
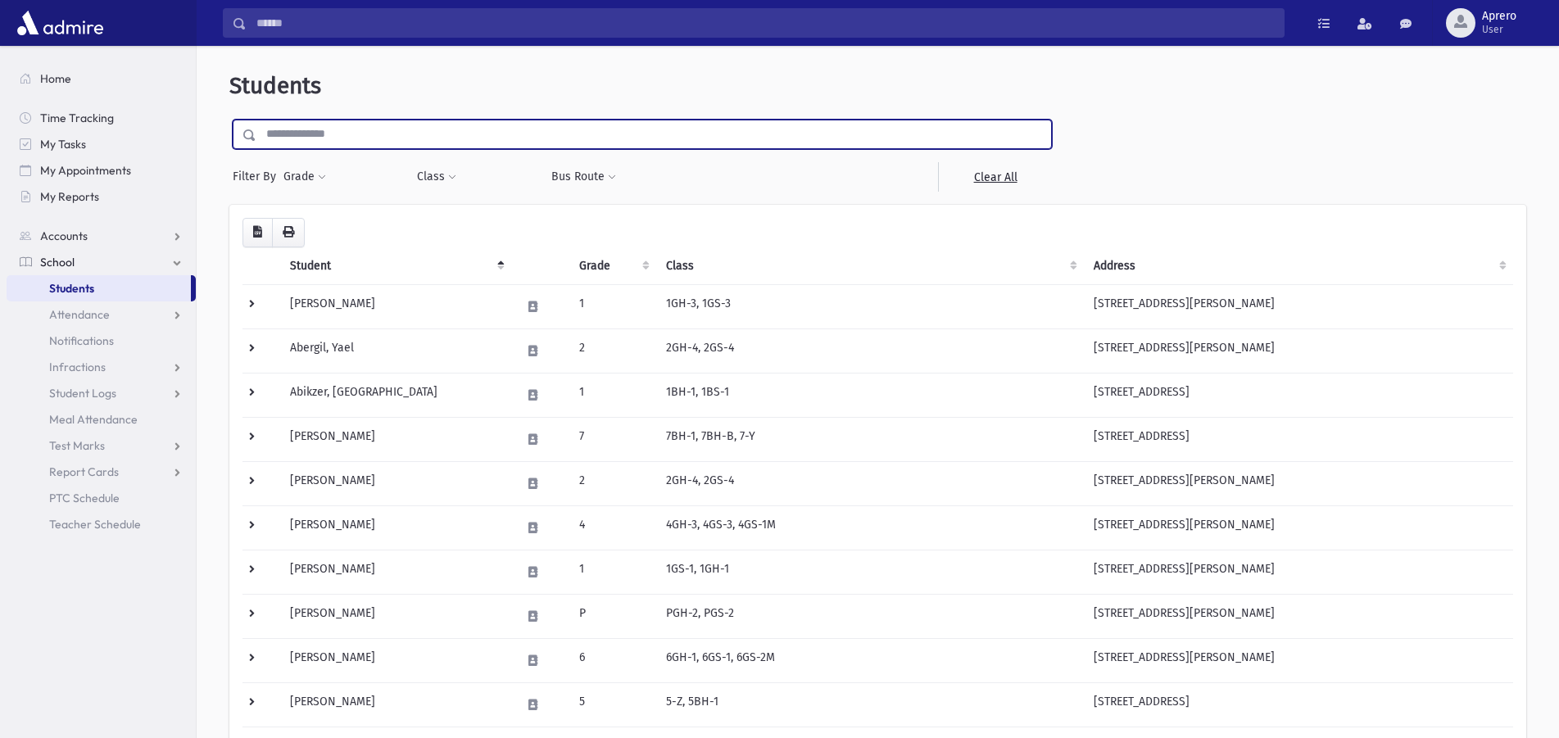
click at [294, 135] on input "text" at bounding box center [653, 134] width 795 height 29
type input "********"
click at [229, 120] on input "submit" at bounding box center [252, 131] width 46 height 22
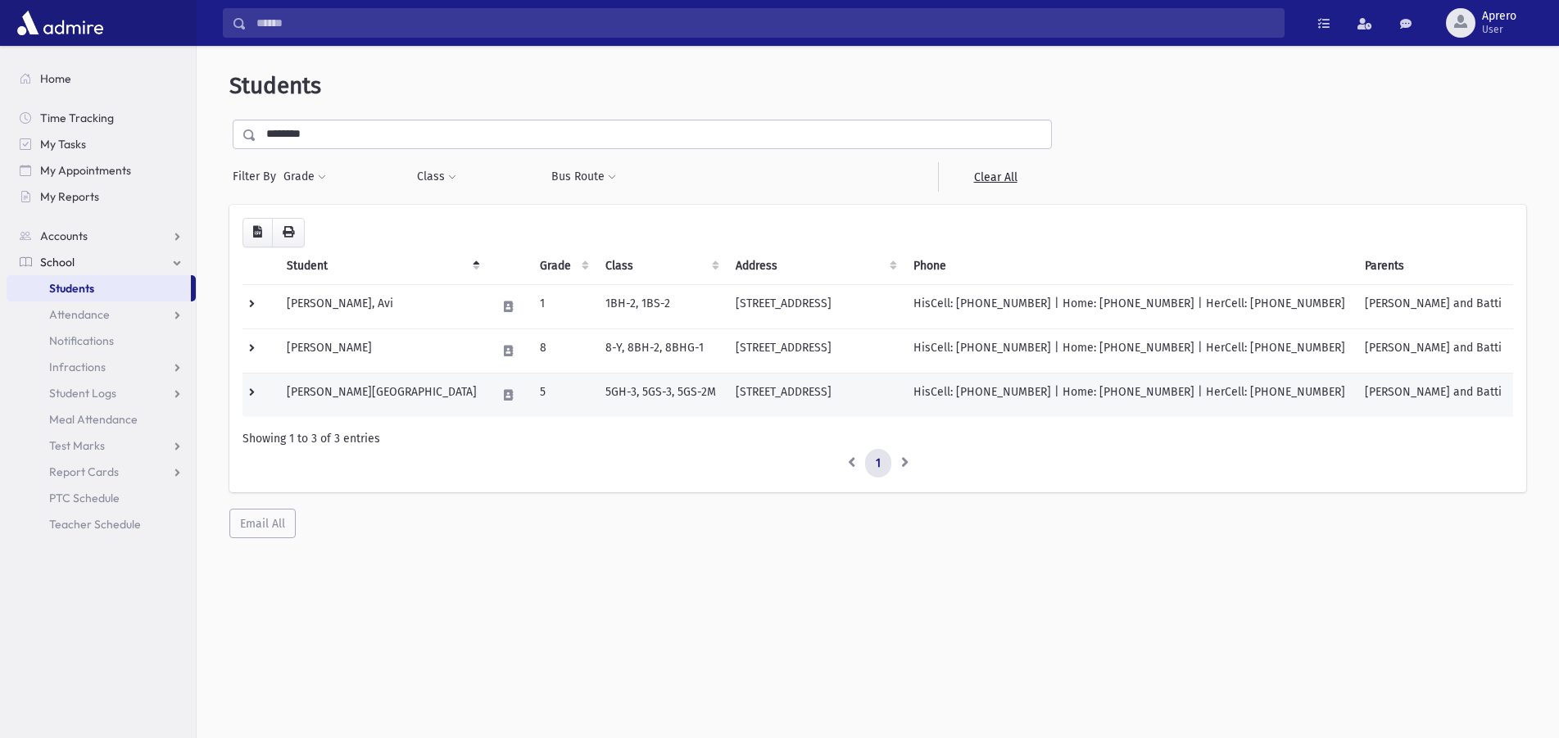
click at [329, 389] on td "Gorelick, Maytal" at bounding box center [382, 395] width 210 height 44
